Goal: Book appointment/travel/reservation

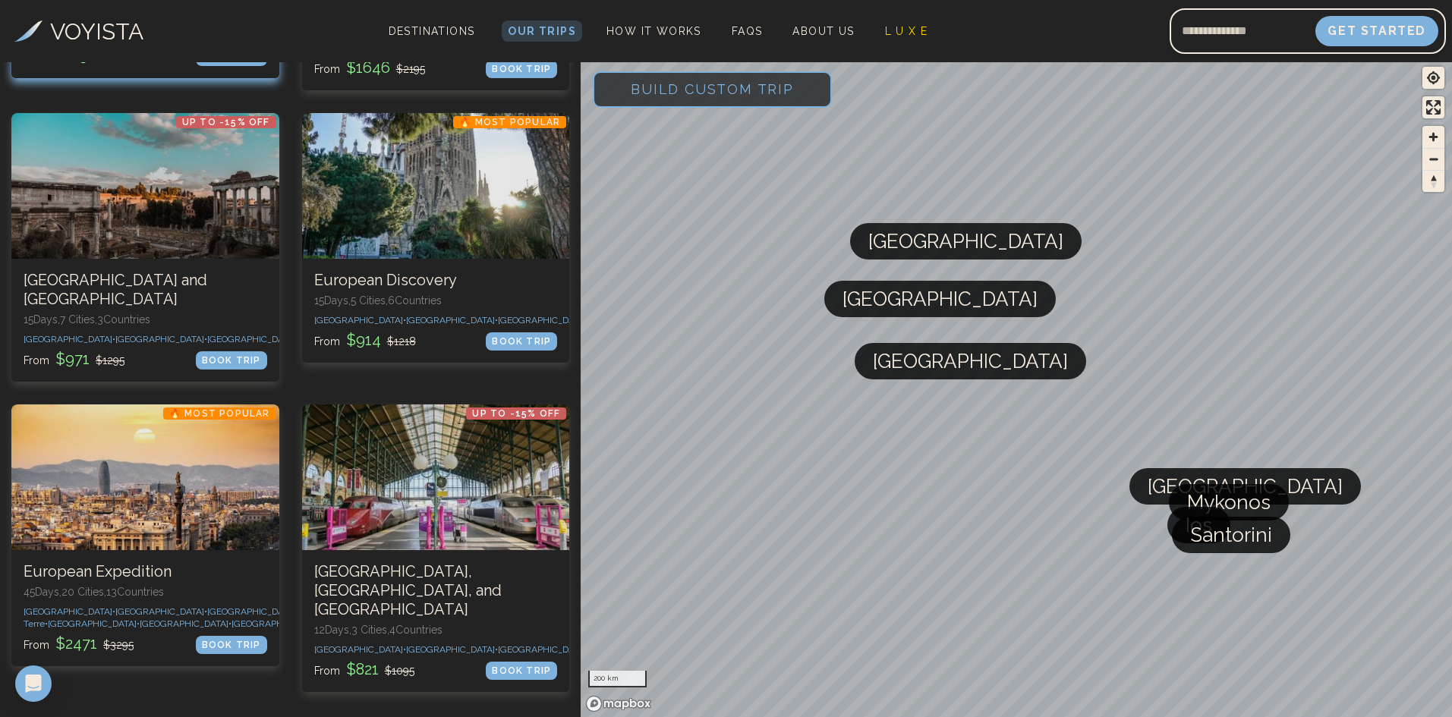
scroll to position [455, 0]
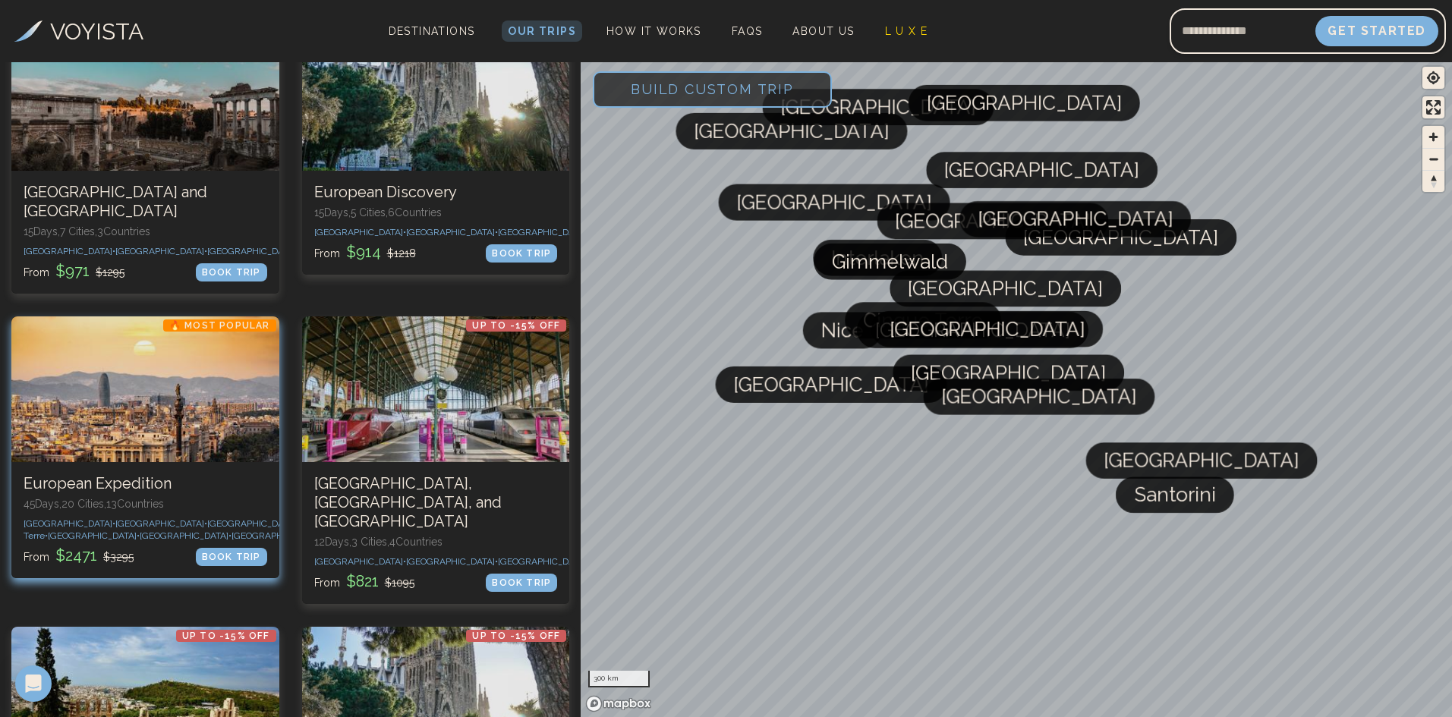
click at [244, 566] on div "BOOK TRIP" at bounding box center [231, 557] width 71 height 18
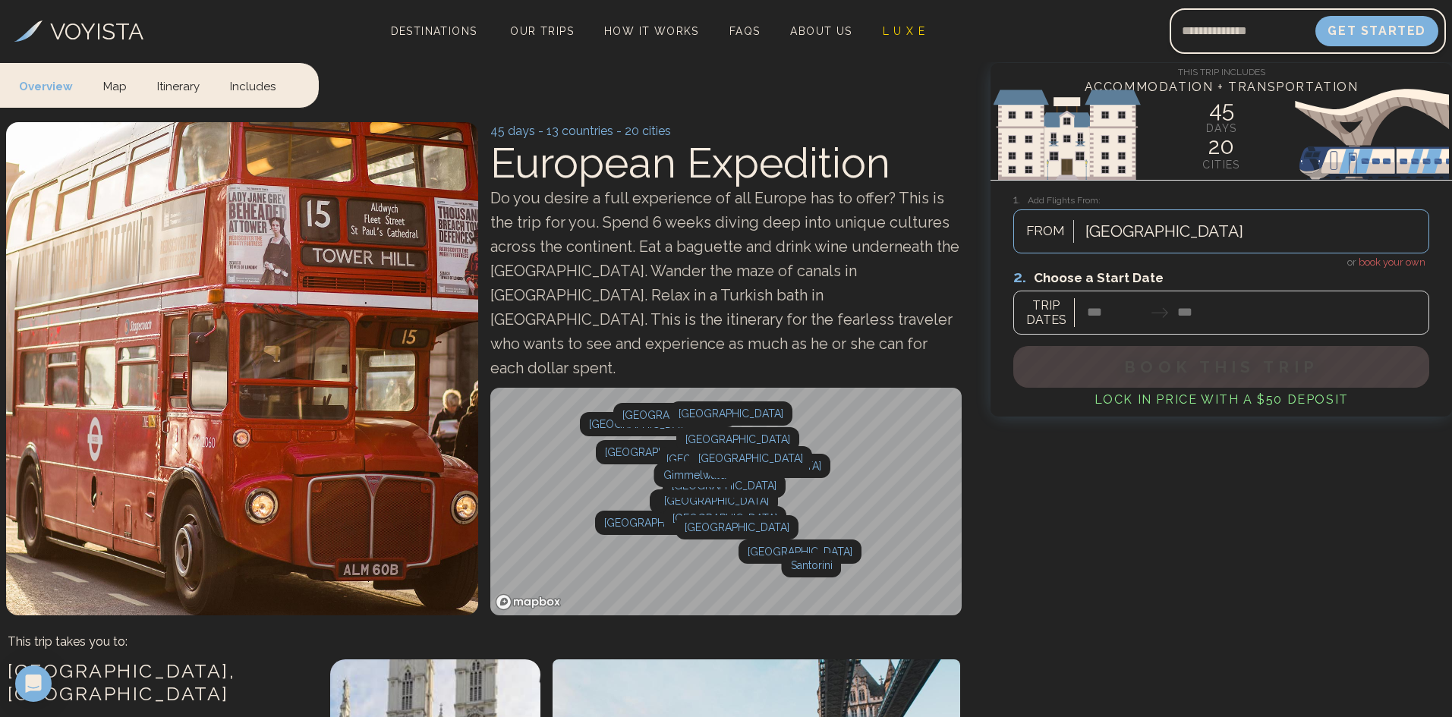
click at [1138, 315] on div at bounding box center [1221, 301] width 416 height 68
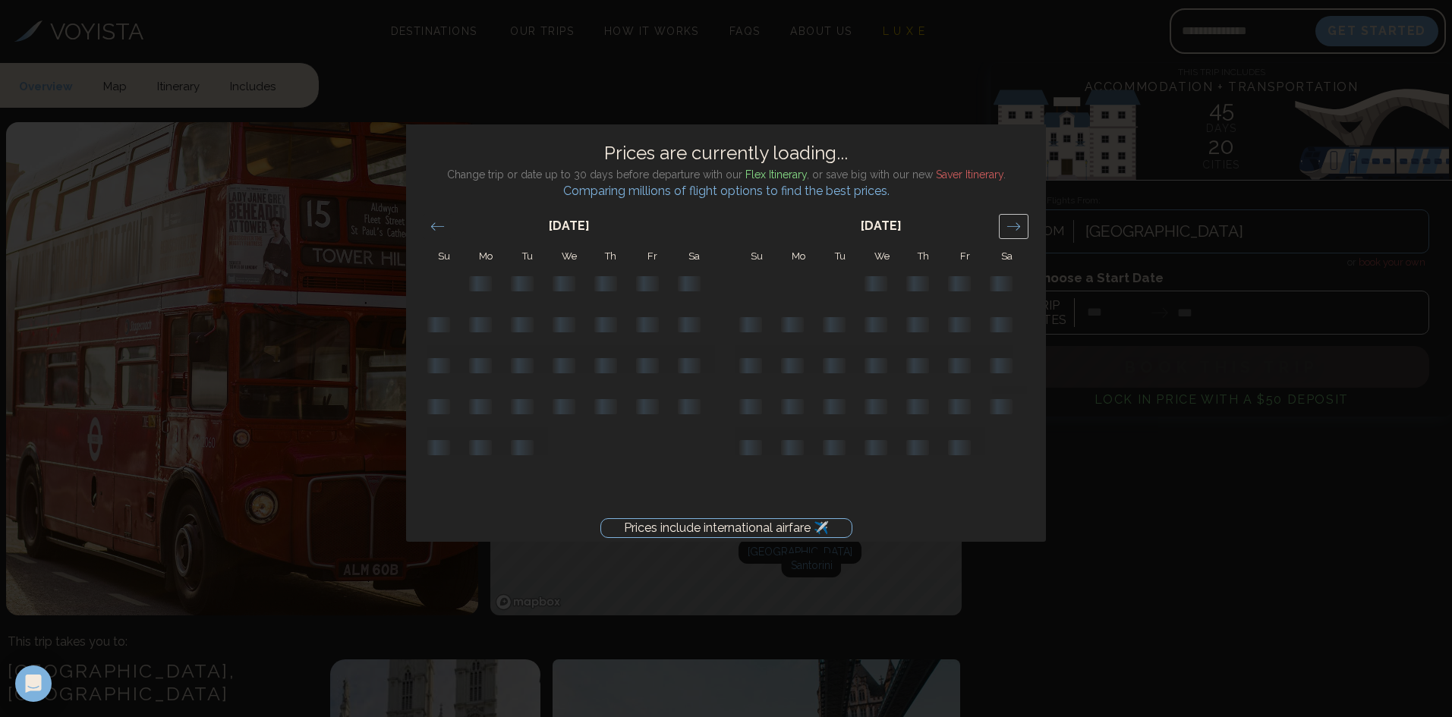
click at [1011, 222] on icon "Move forward to switch to the next month." at bounding box center [1014, 226] width 14 height 14
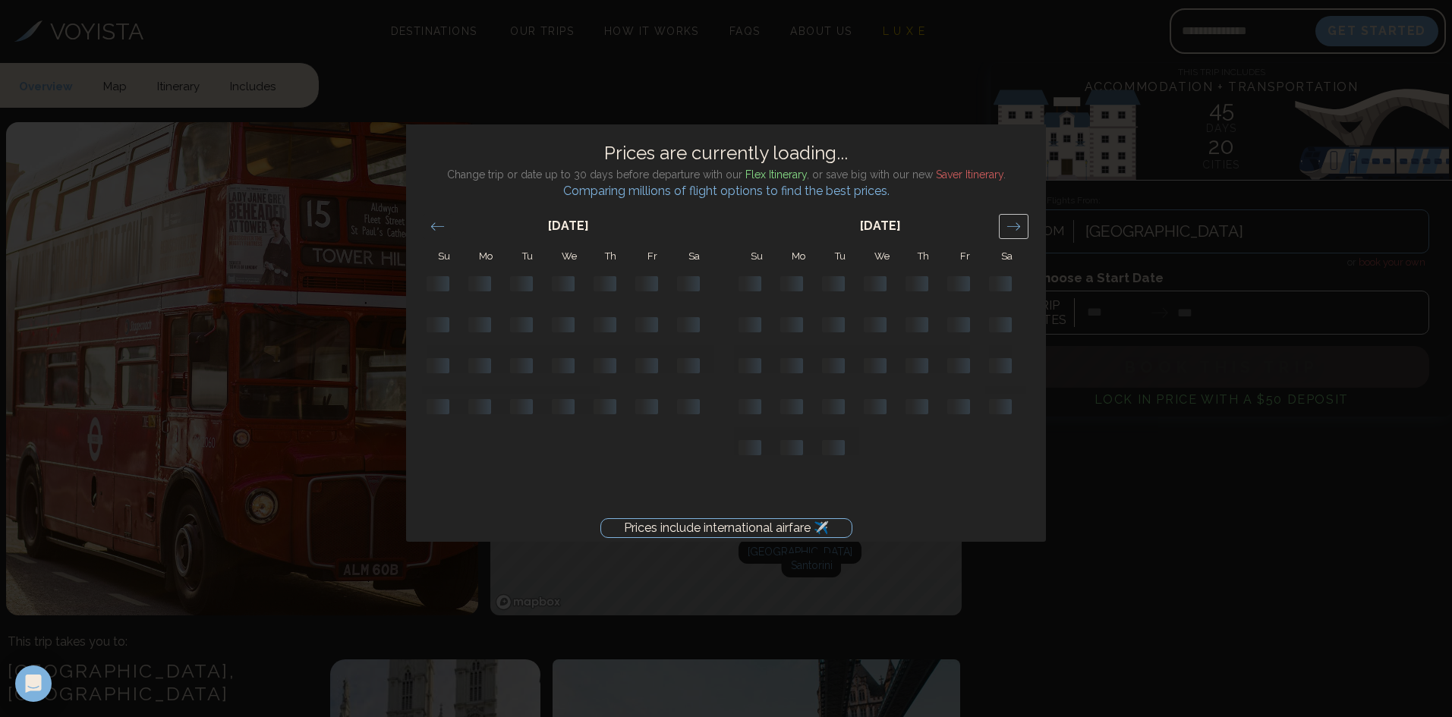
click at [1011, 222] on icon "Move forward to switch to the next month." at bounding box center [1014, 226] width 14 height 14
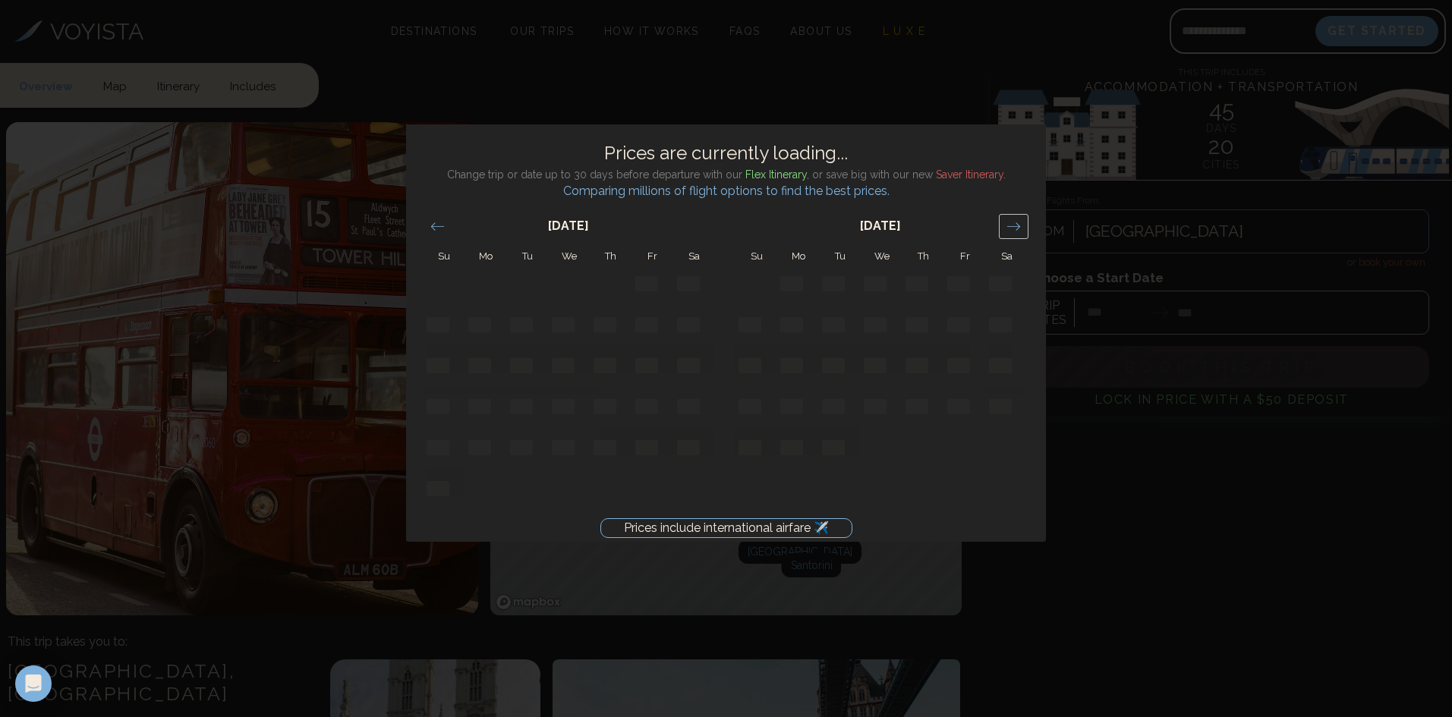
click at [1011, 222] on icon "Move forward to switch to the next month." at bounding box center [1014, 226] width 14 height 14
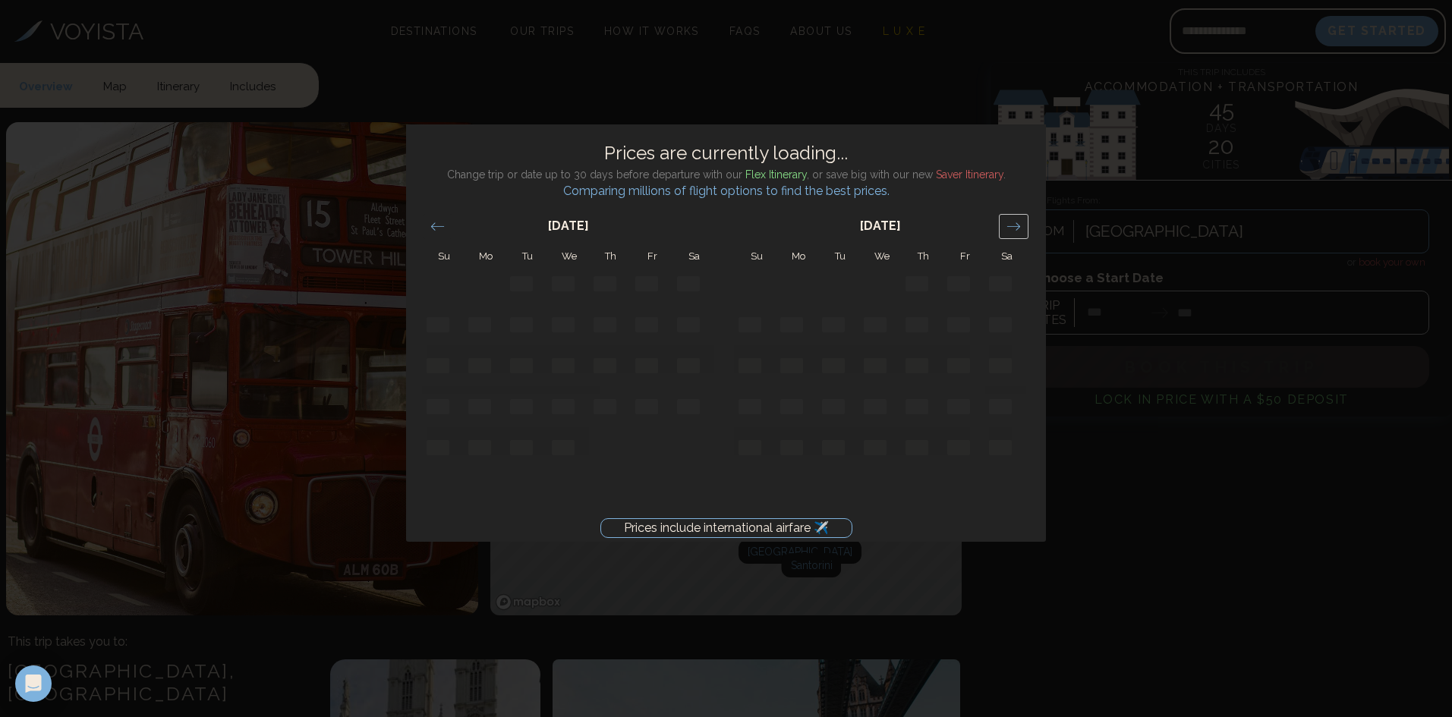
click at [1011, 222] on icon "Move forward to switch to the next month." at bounding box center [1014, 226] width 14 height 14
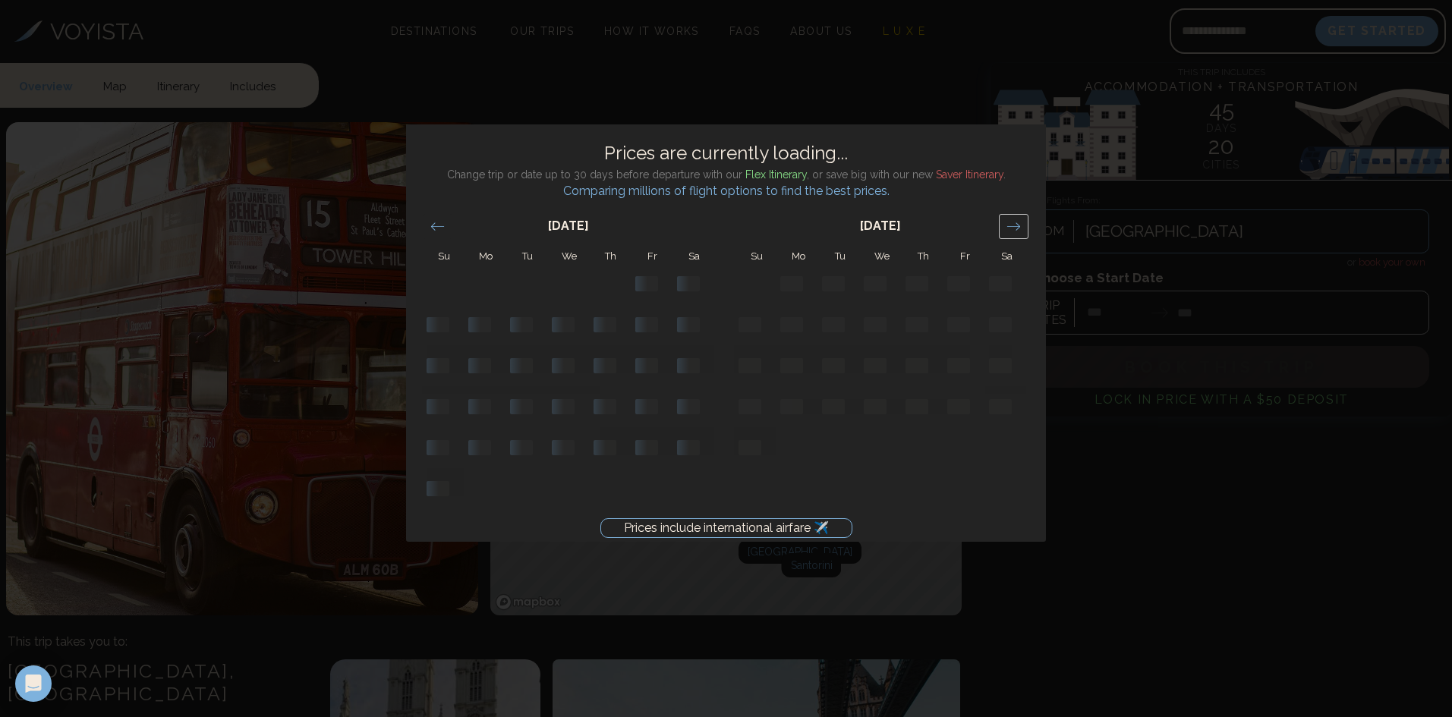
click at [1011, 222] on icon "Move forward to switch to the next month." at bounding box center [1014, 226] width 14 height 14
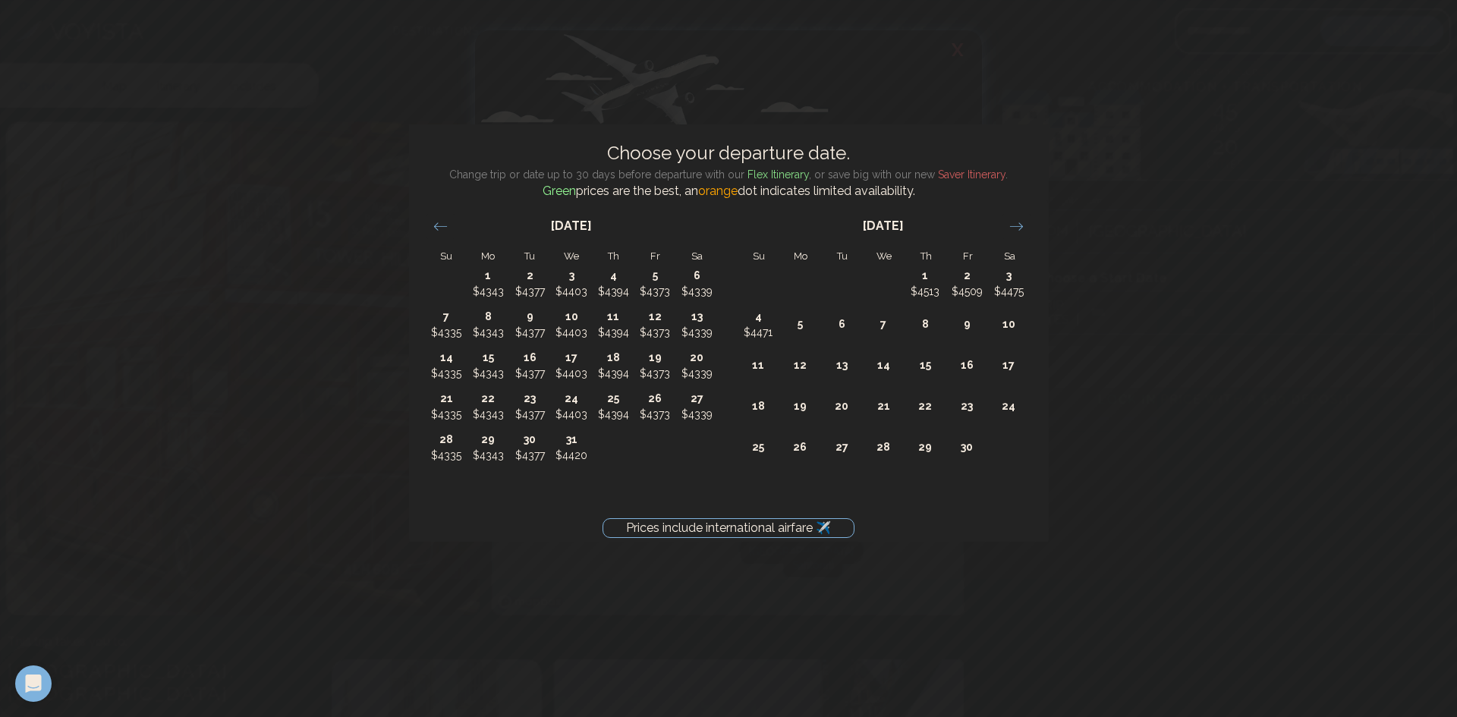
click at [1232, 213] on div "Prices include international airfare ✈️ Choose your departure date. Change trip…" at bounding box center [728, 358] width 1457 height 717
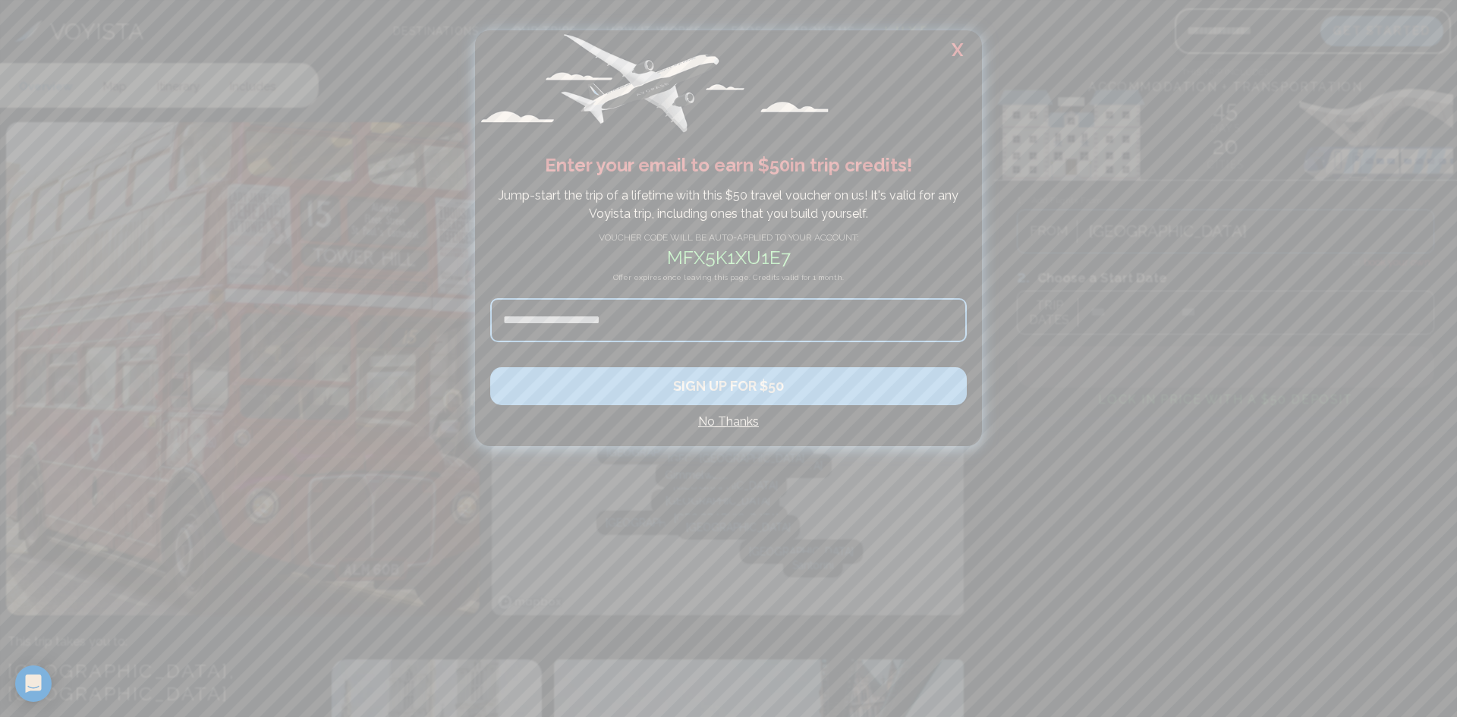
click at [611, 322] on input at bounding box center [728, 320] width 477 height 44
type input "**********"
click at [751, 389] on button "SIGN UP FOR $50" at bounding box center [728, 386] width 477 height 38
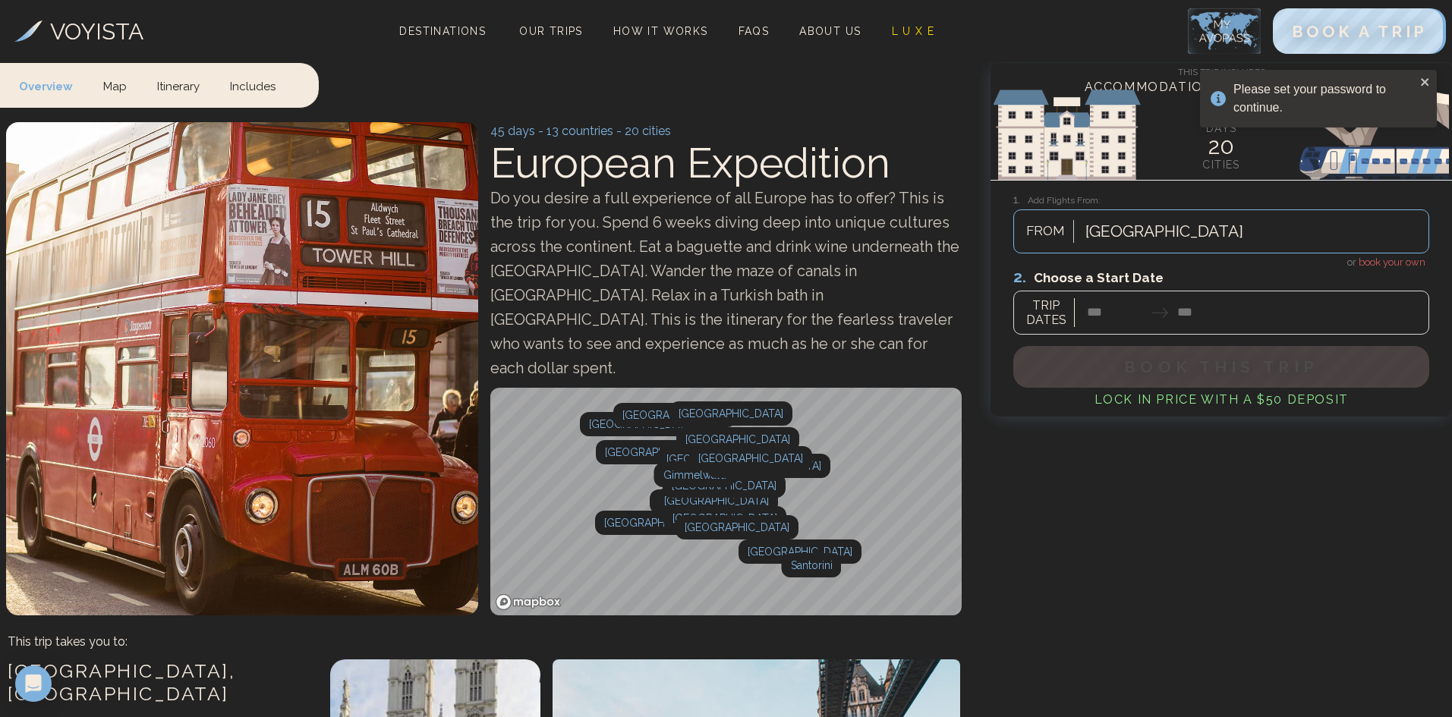
click at [1260, 103] on div "Please set your password to continue." at bounding box center [1324, 98] width 182 height 36
click at [1215, 35] on img at bounding box center [1224, 31] width 73 height 46
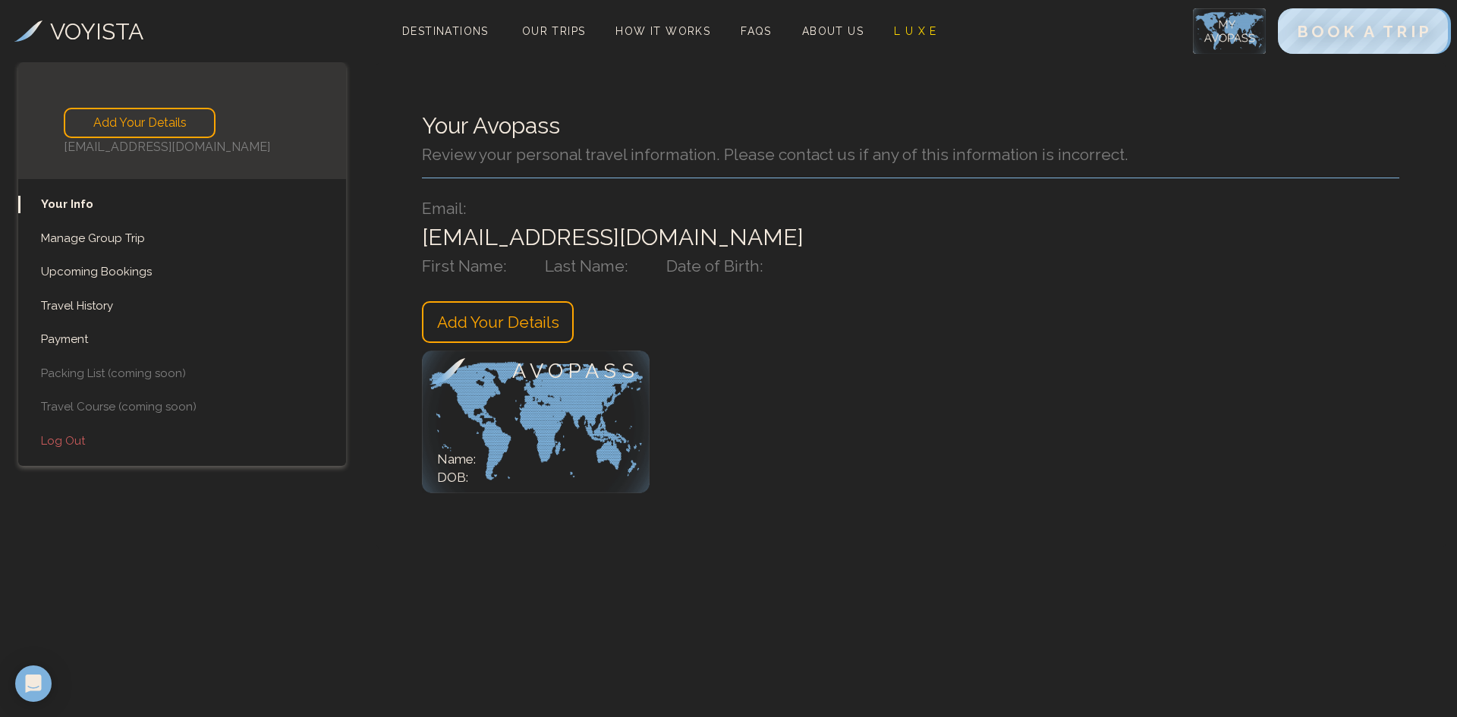
click at [508, 340] on h4 "Add Your Details" at bounding box center [498, 322] width 152 height 43
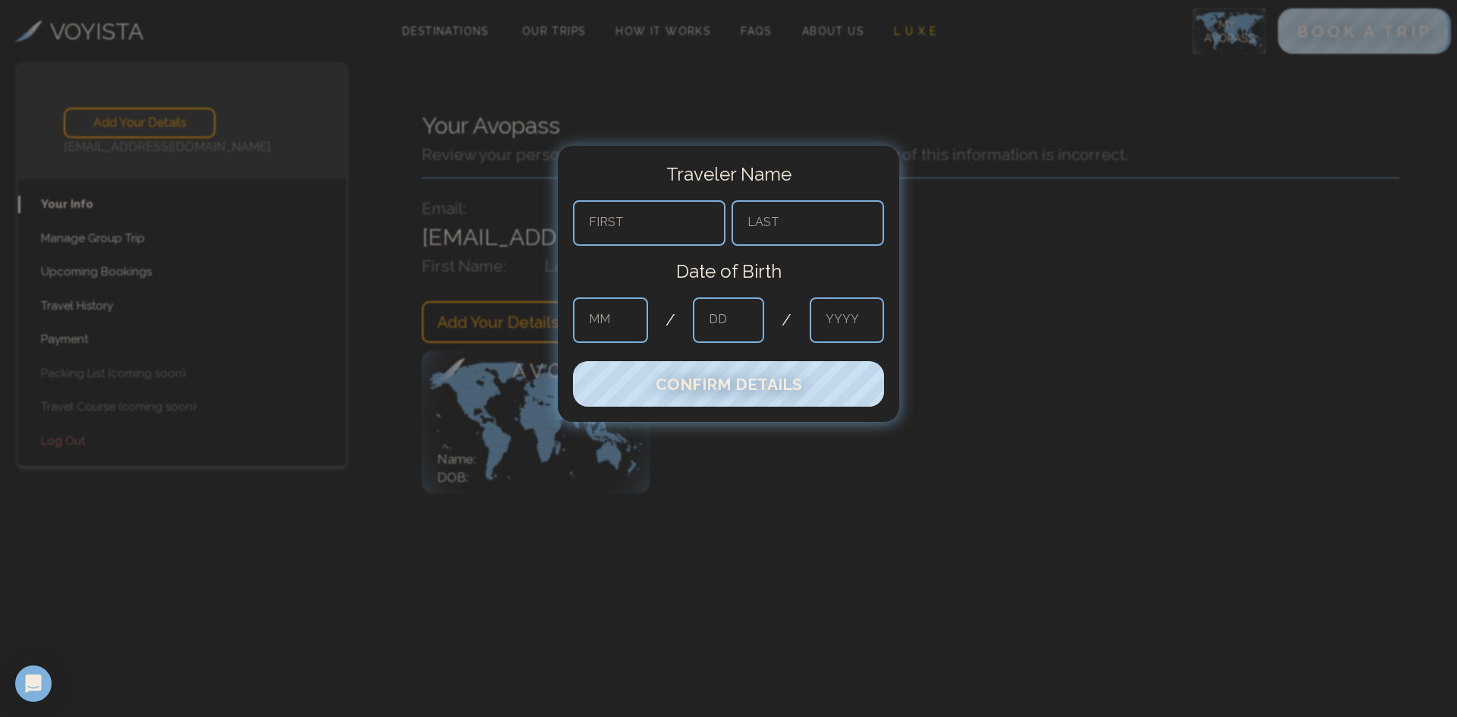
click at [638, 222] on input "text" at bounding box center [649, 223] width 153 height 46
type input "*****"
type input "******"
click at [616, 318] on input "text" at bounding box center [610, 321] width 75 height 46
type input "*"
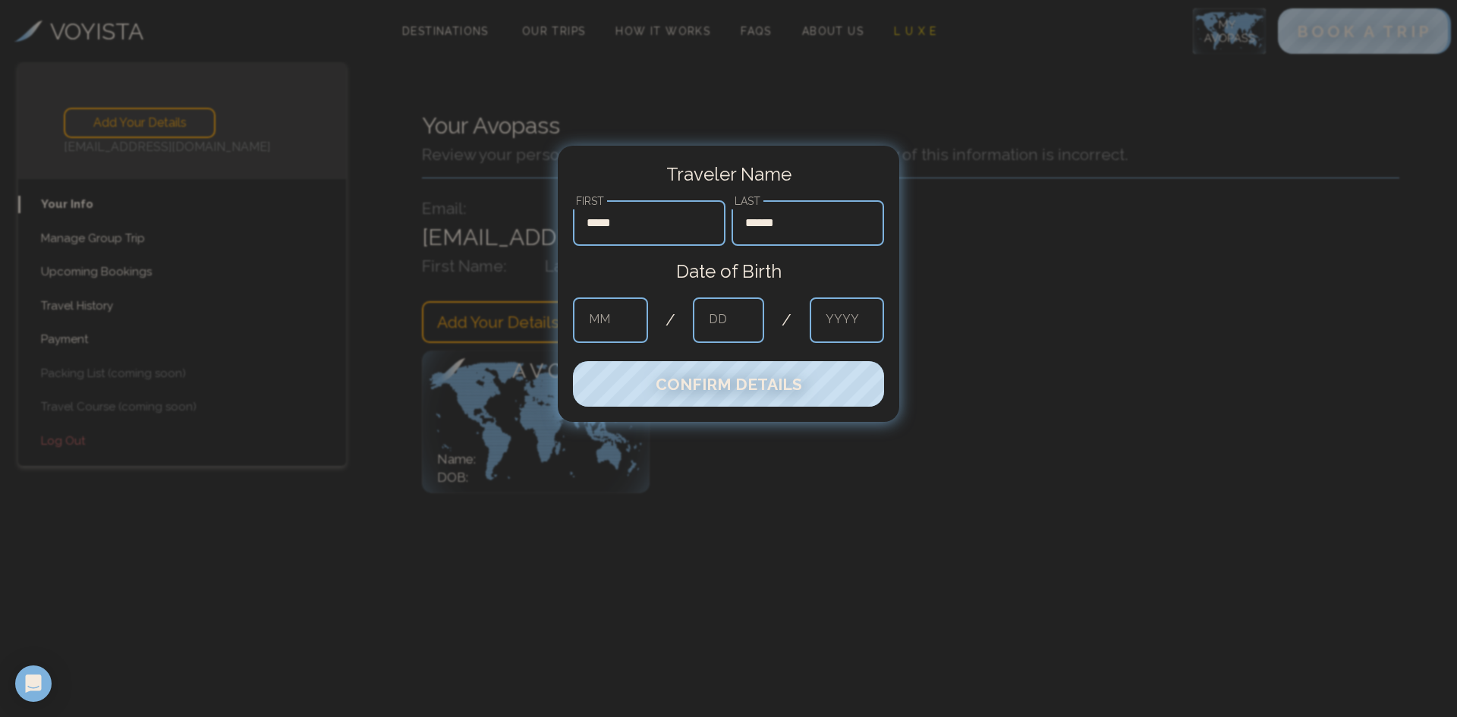
type input "*"
type input "****"
click at [673, 387] on span "Confirm Details" at bounding box center [729, 384] width 154 height 20
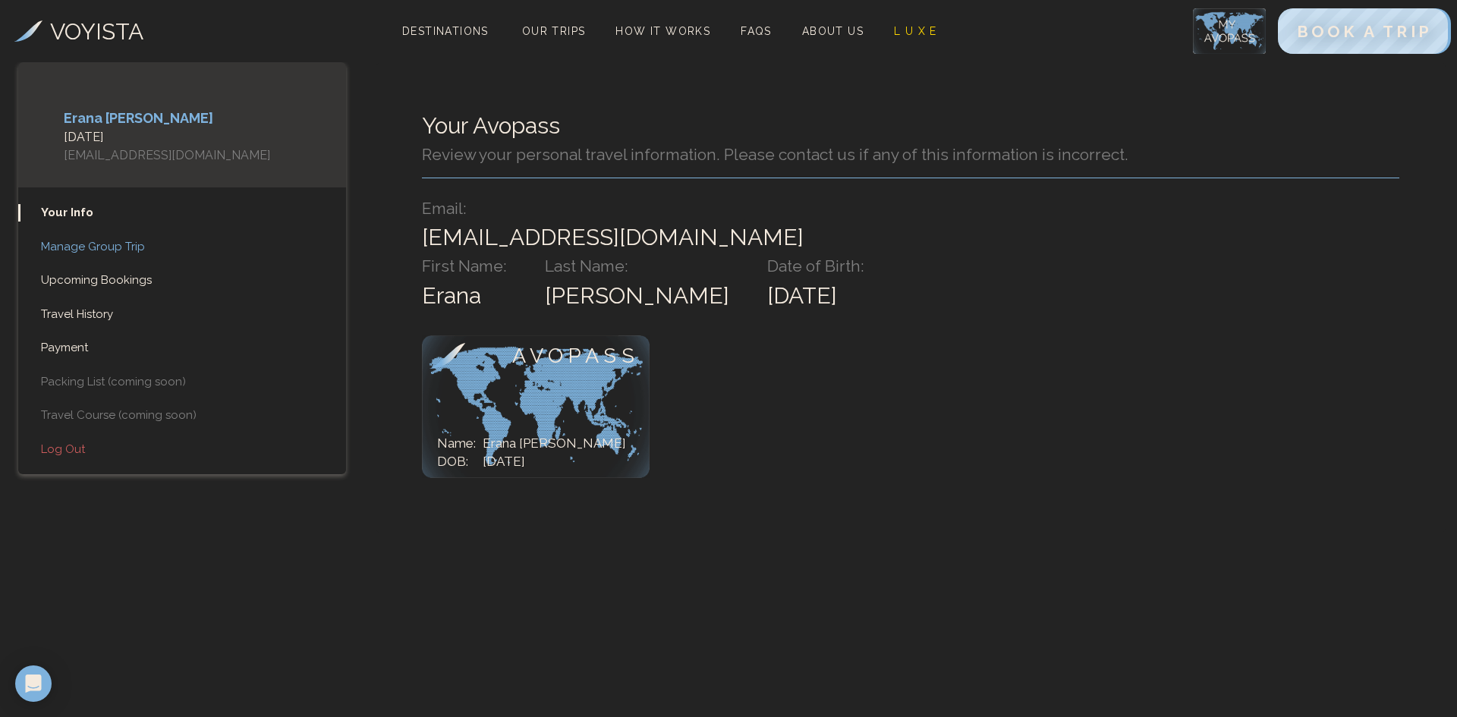
click at [79, 244] on link "Manage Group Trip" at bounding box center [182, 246] width 328 height 17
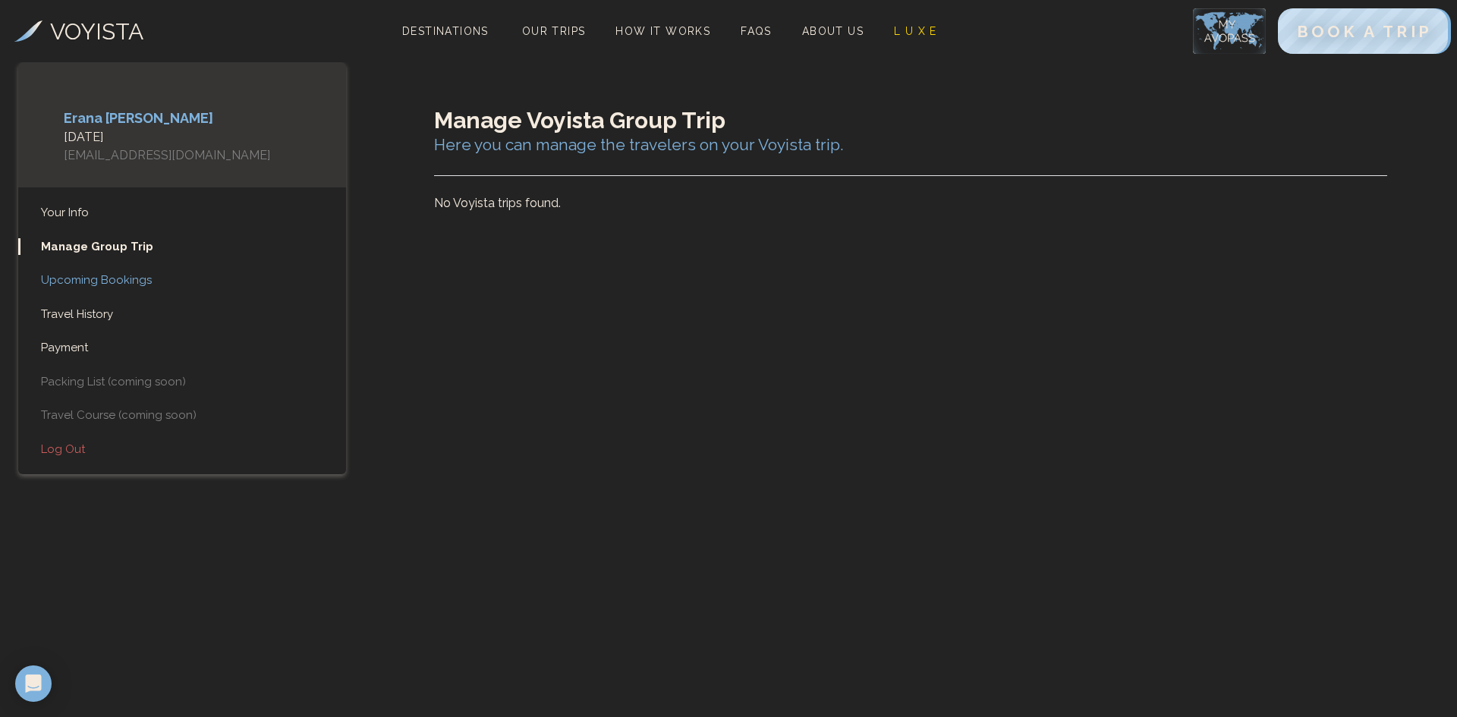
click at [87, 281] on link "Upcoming Bookings" at bounding box center [182, 280] width 328 height 17
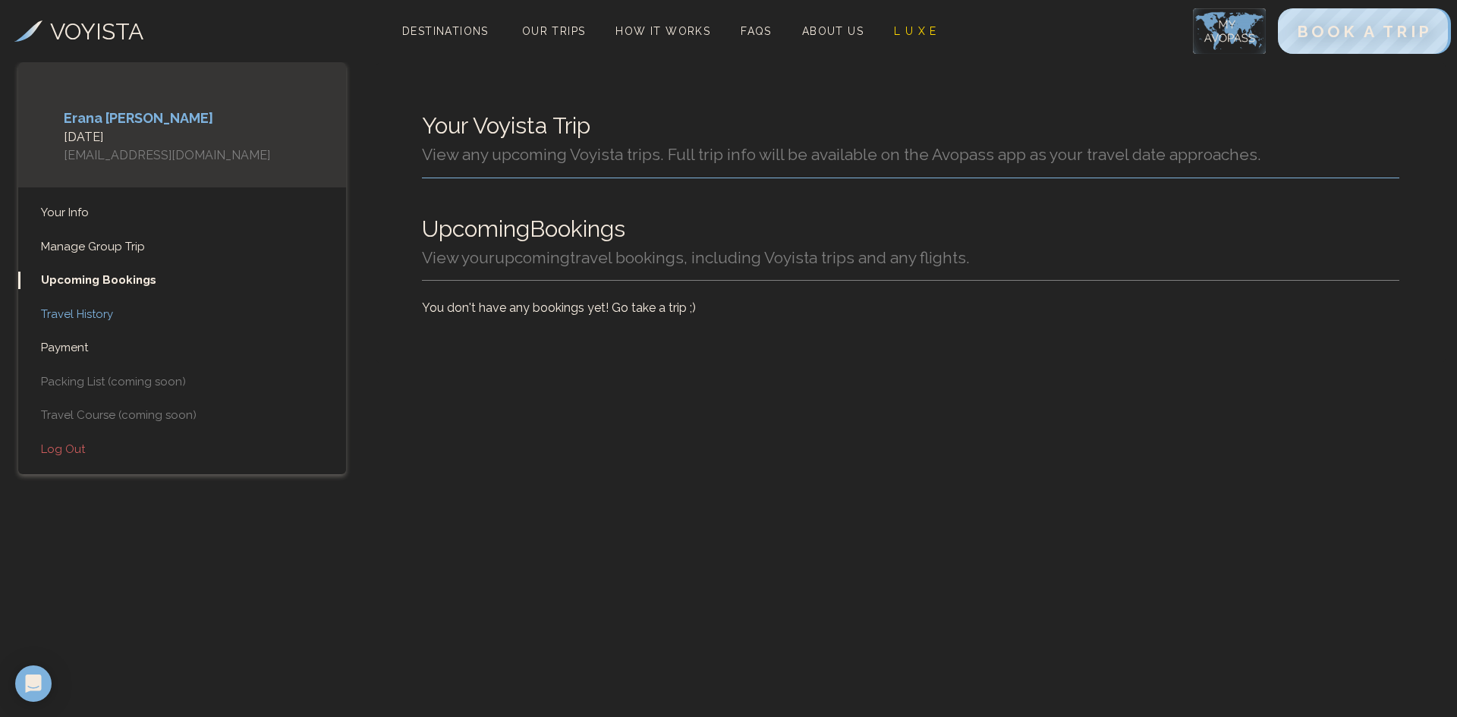
click at [98, 314] on link "Travel History" at bounding box center [182, 314] width 328 height 17
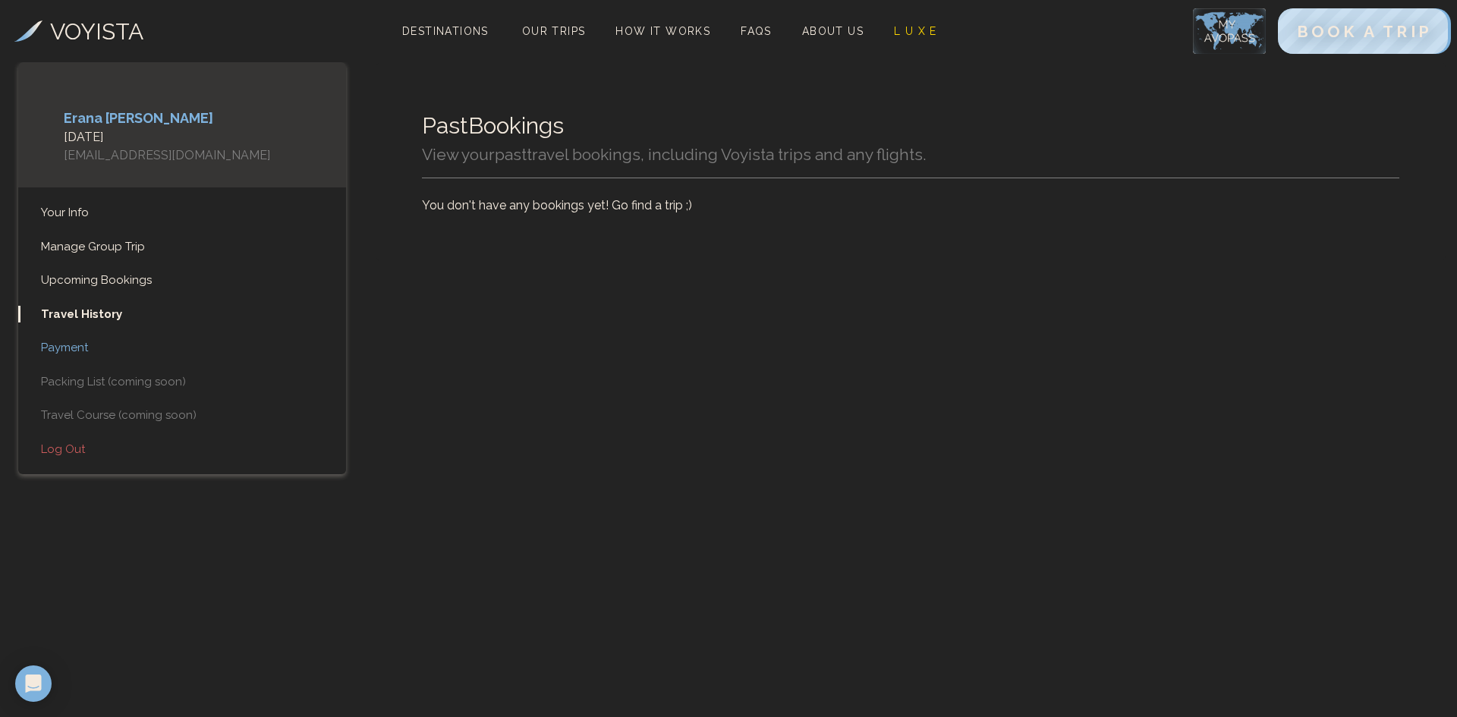
click at [87, 345] on link "Payment" at bounding box center [182, 347] width 328 height 17
click at [758, 28] on span "FAQs" at bounding box center [756, 31] width 31 height 12
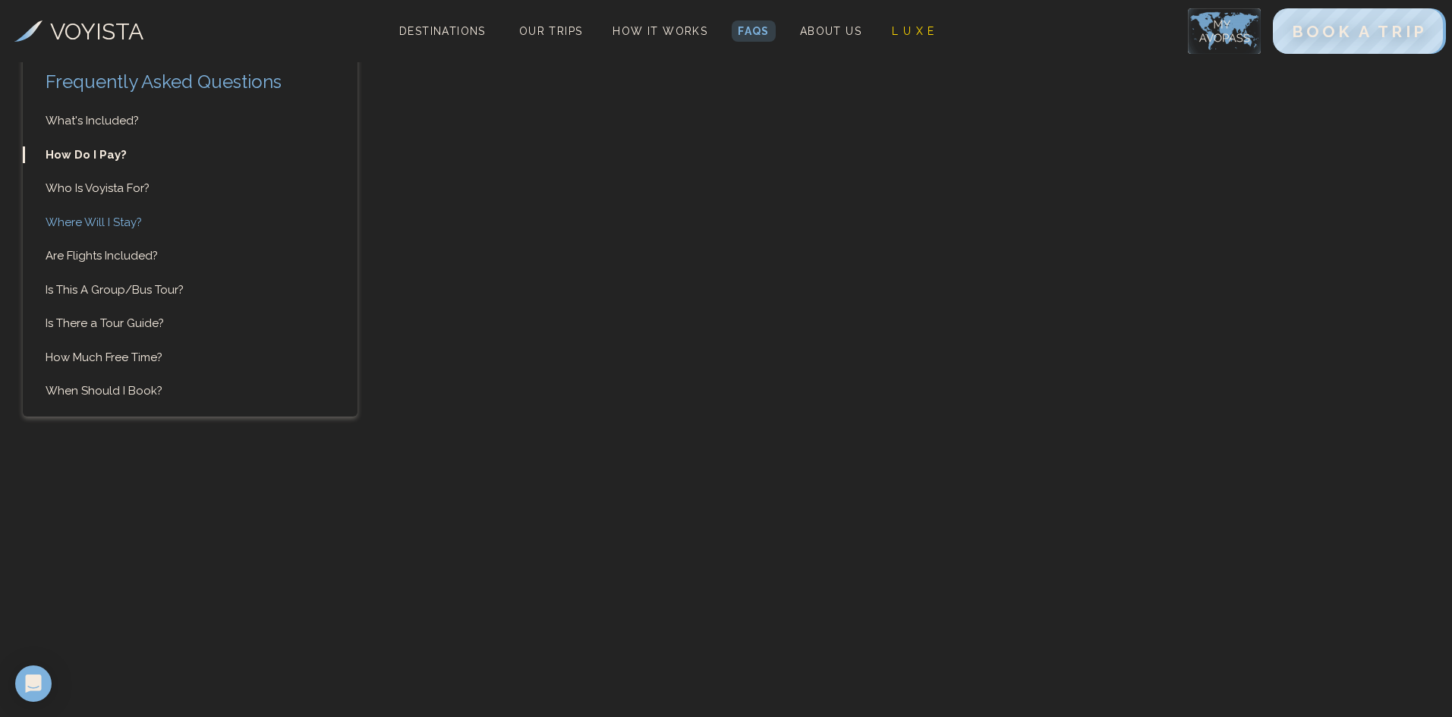
scroll to position [1518, 0]
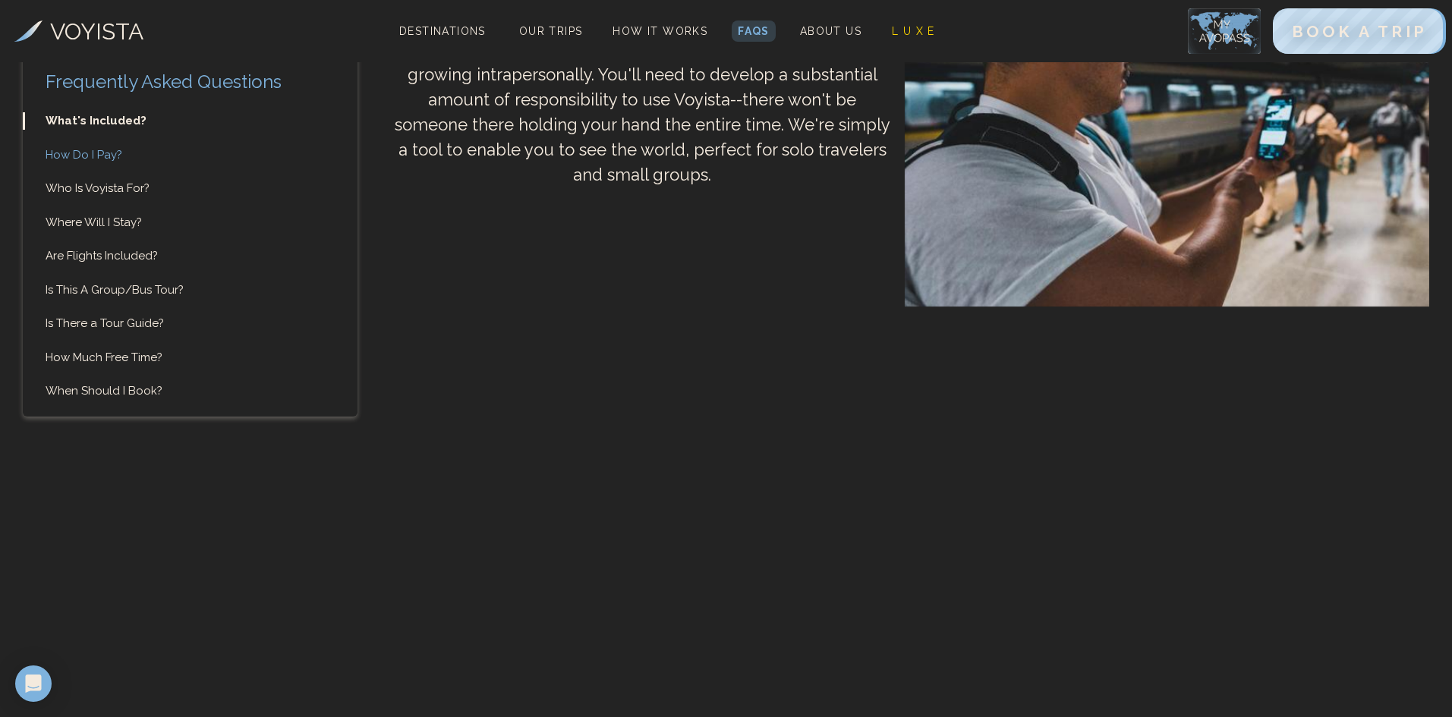
click at [48, 158] on link "How Do I Pay?" at bounding box center [190, 154] width 335 height 17
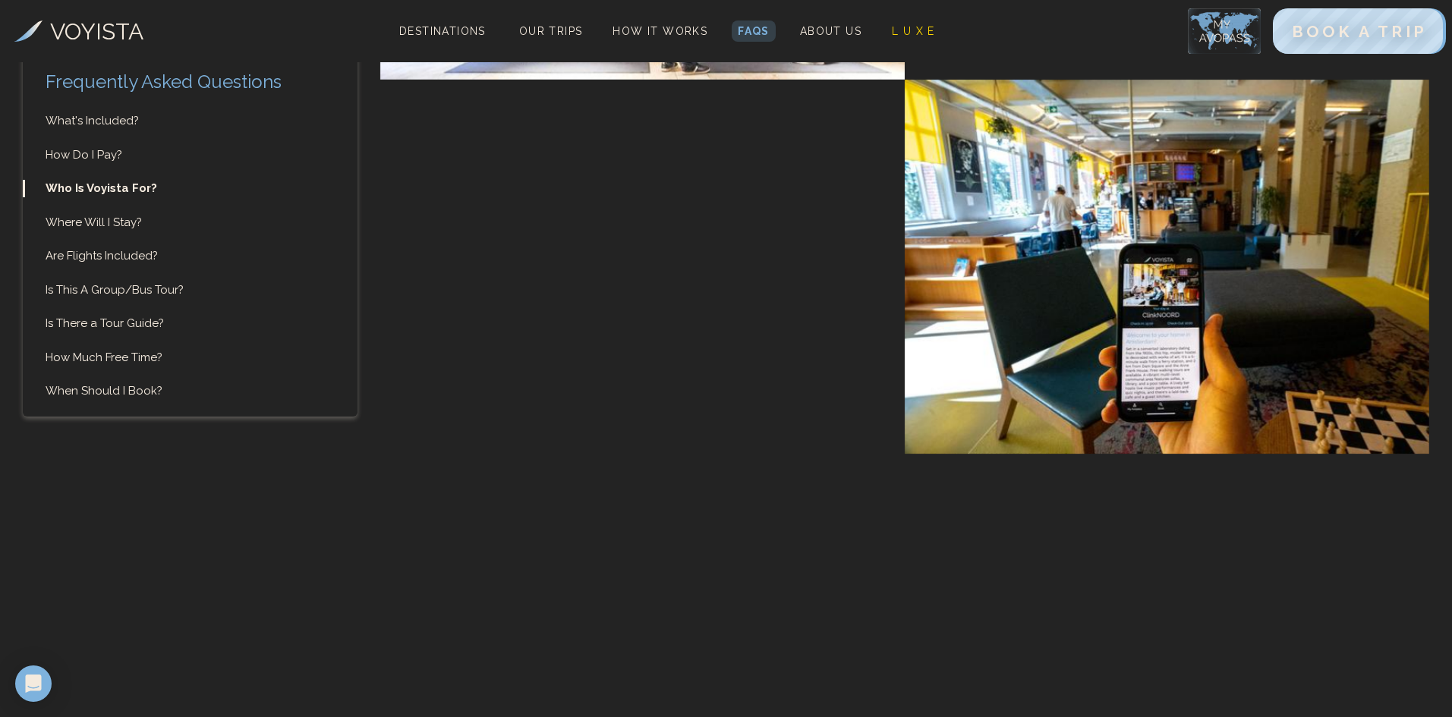
scroll to position [1776, 0]
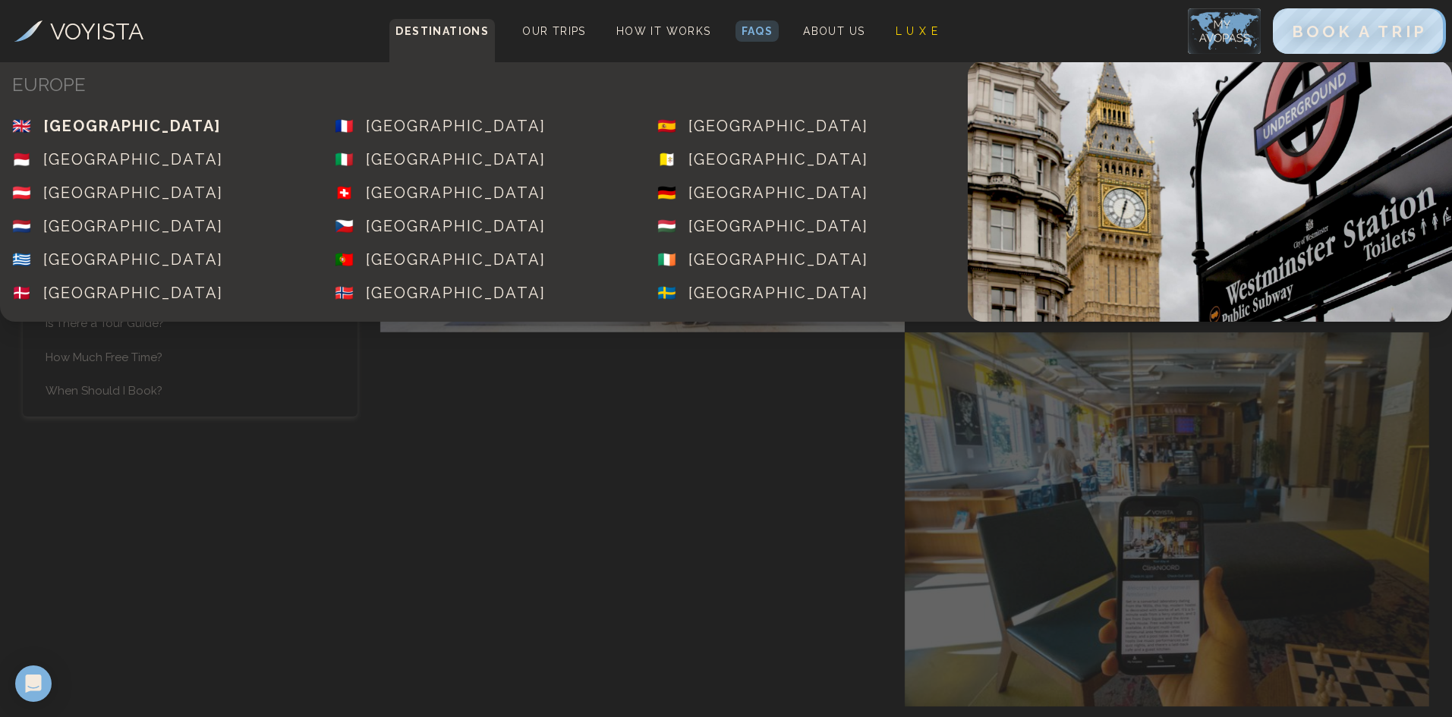
click at [165, 120] on div "[GEOGRAPHIC_DATA]" at bounding box center [132, 125] width 178 height 21
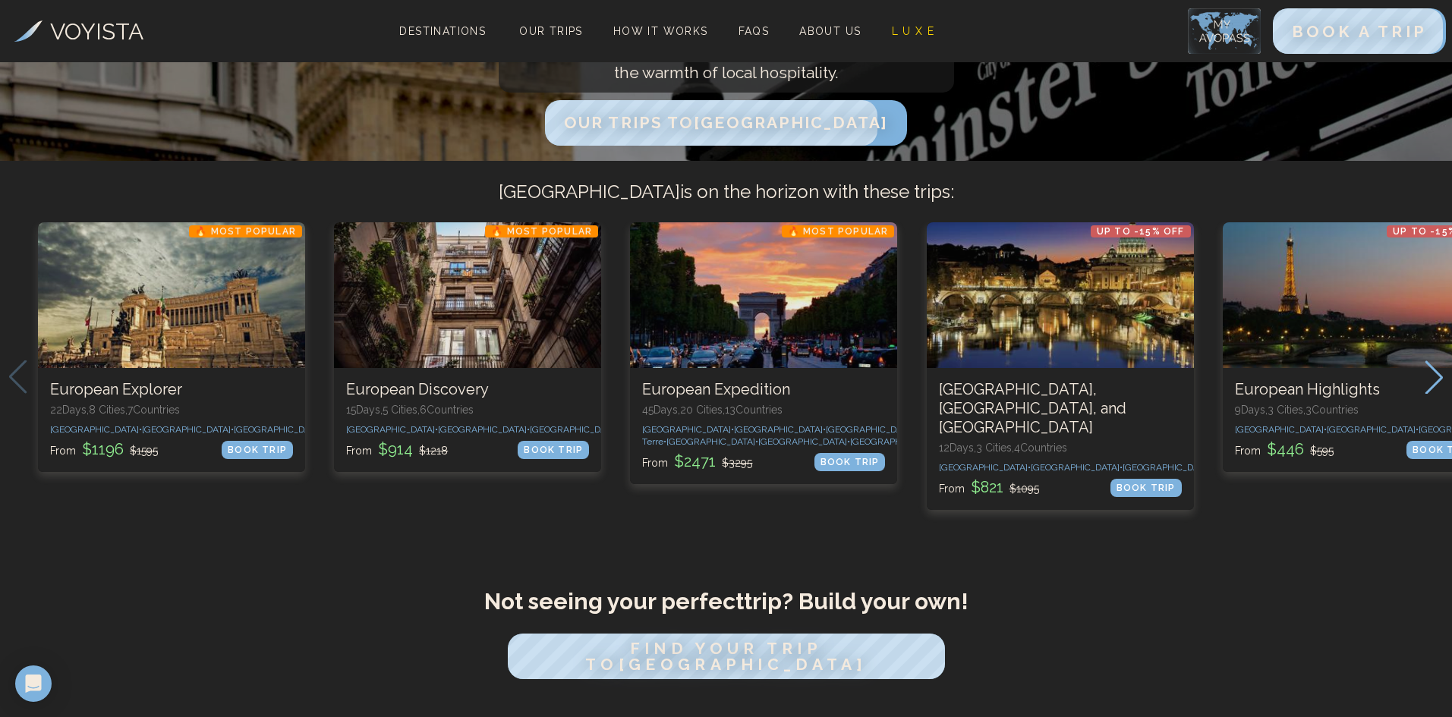
scroll to position [304, 0]
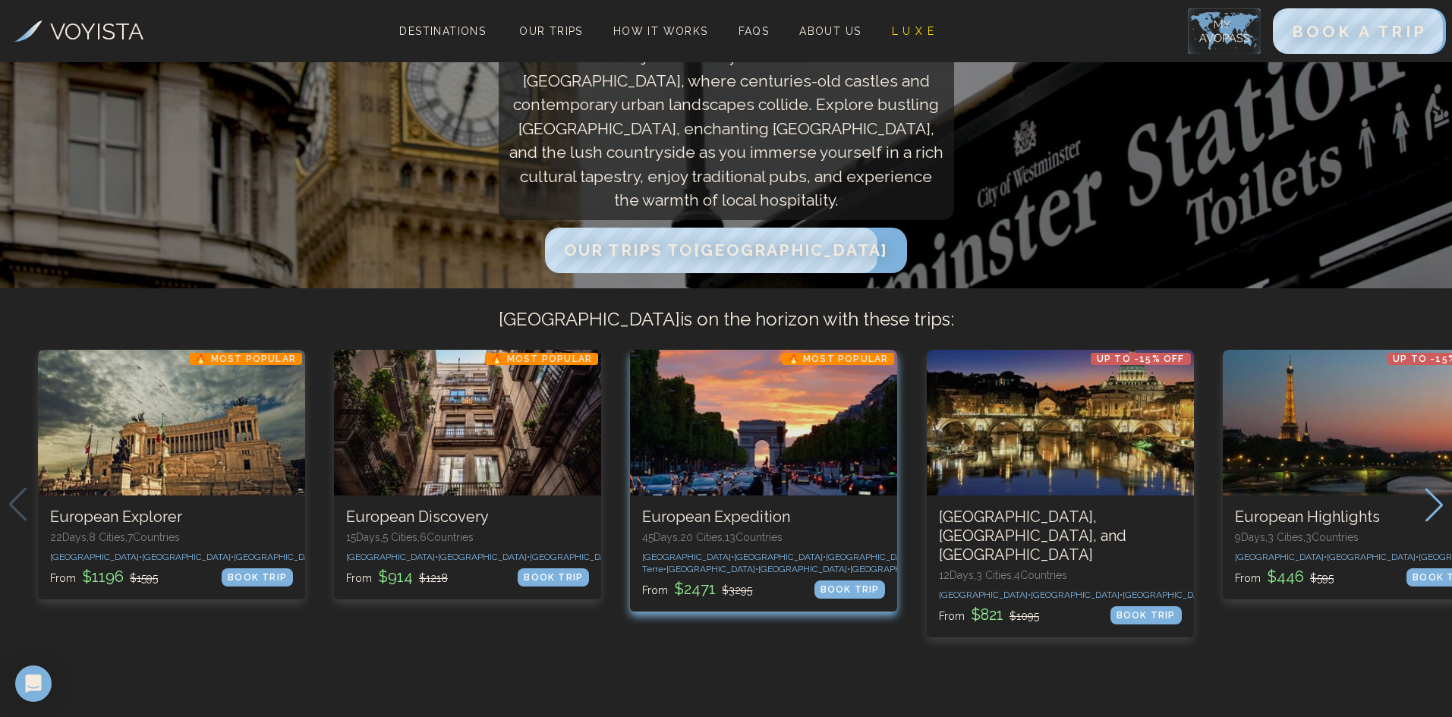
click at [860, 599] on div "BOOK TRIP" at bounding box center [849, 590] width 71 height 18
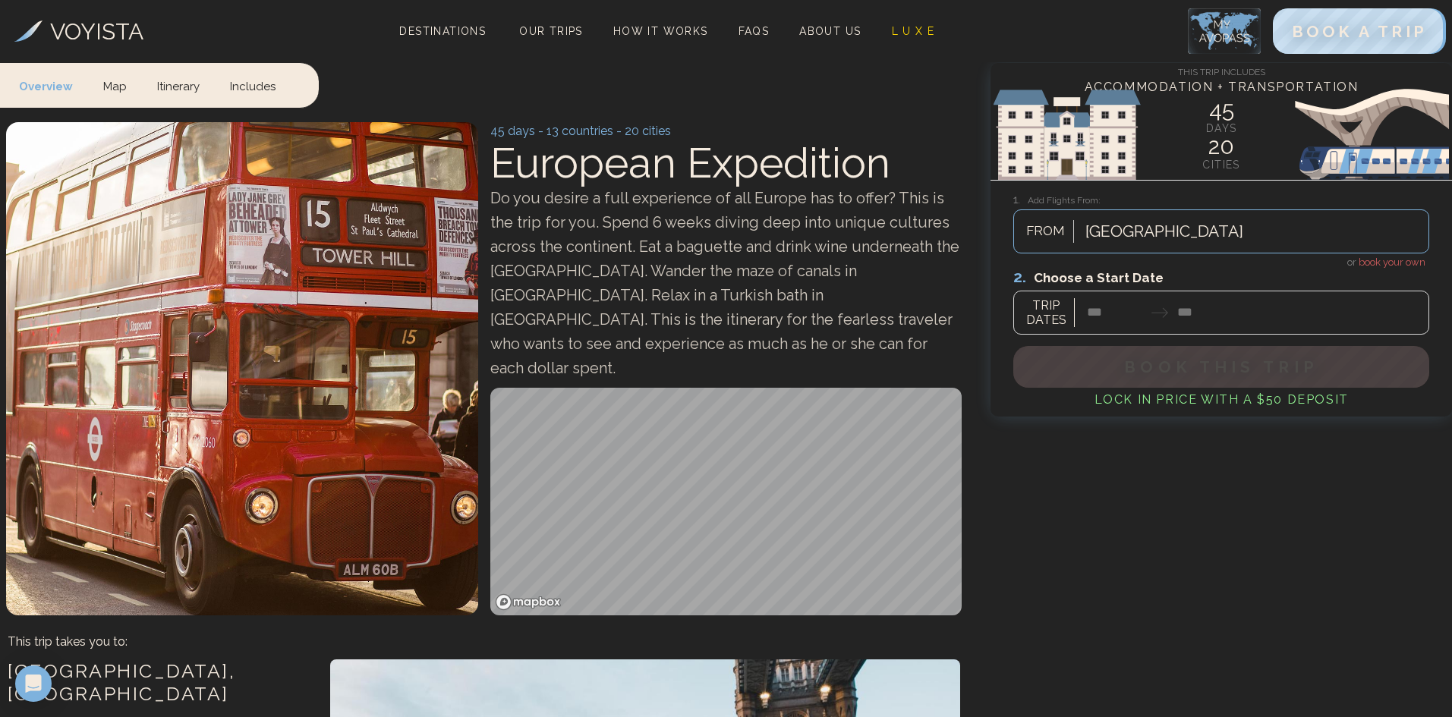
click at [1126, 315] on div at bounding box center [1221, 301] width 416 height 68
